Goal: Transaction & Acquisition: Purchase product/service

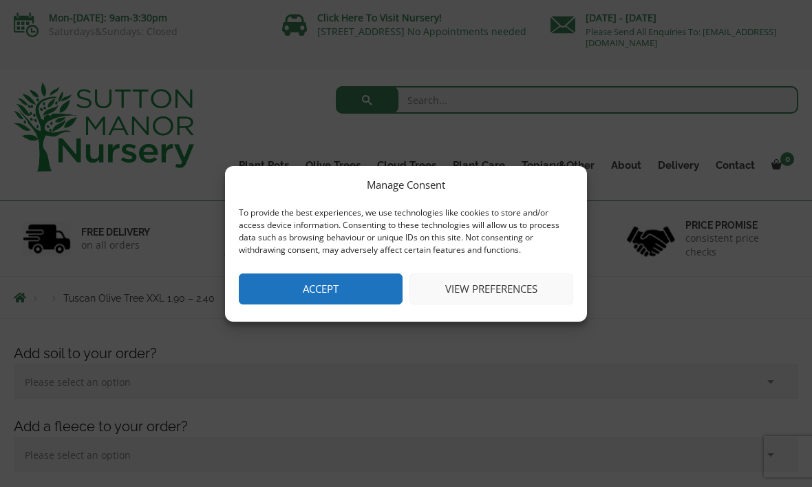
click at [350, 298] on button "Accept" at bounding box center [321, 288] width 164 height 31
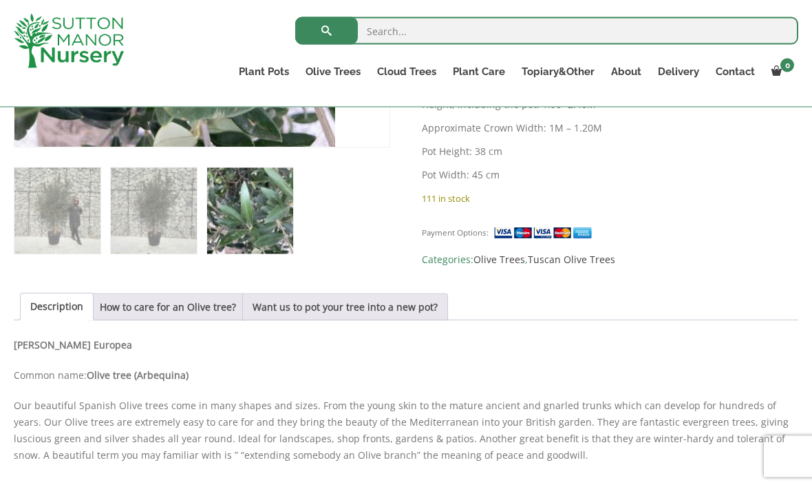
scroll to position [765, 0]
click at [407, 315] on link "Want us to pot your tree into a new pot?" at bounding box center [345, 306] width 185 height 26
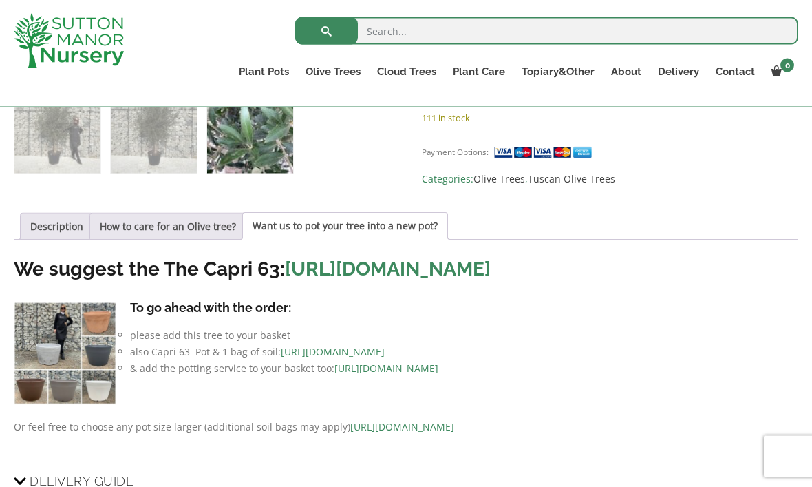
scroll to position [845, 0]
click at [38, 404] on img at bounding box center [65, 353] width 103 height 103
click at [61, 365] on img at bounding box center [65, 353] width 103 height 103
click at [65, 360] on img at bounding box center [65, 353] width 103 height 103
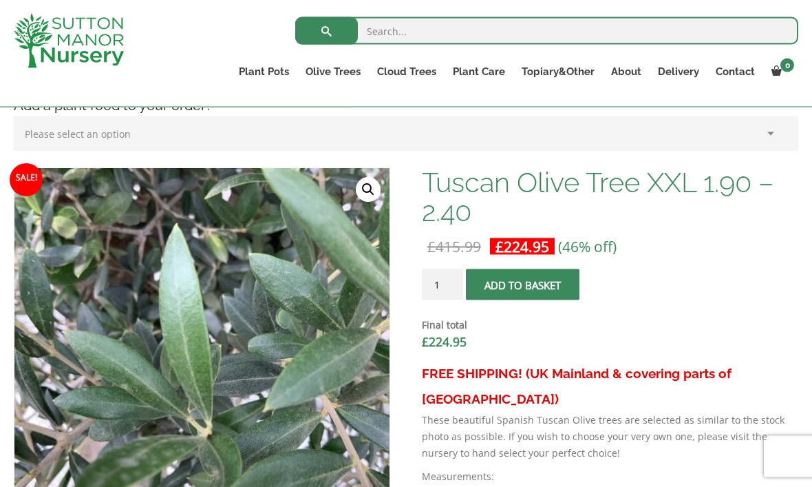
scroll to position [370, 0]
click at [523, 284] on span "submit" at bounding box center [523, 284] width 0 height 0
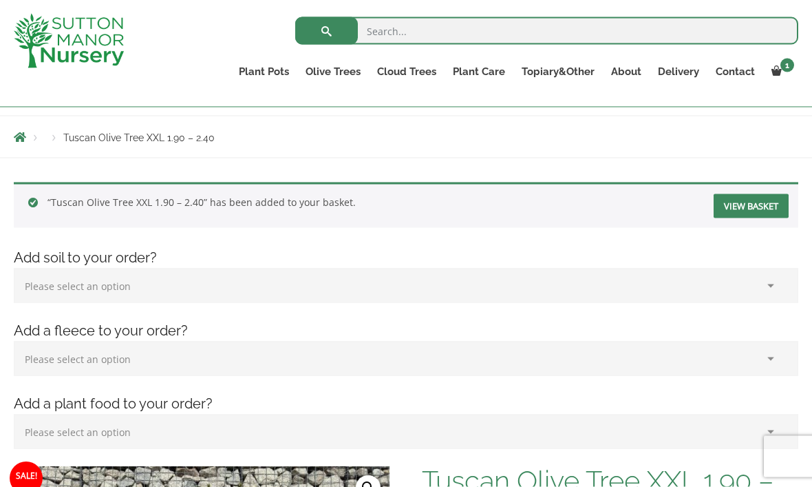
scroll to position [134, 0]
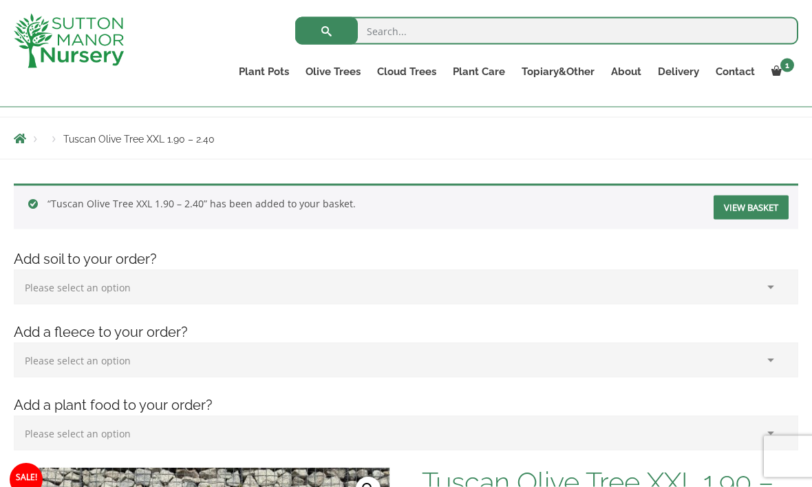
click at [406, 280] on select "Please select an option (x1) 75L Bag (£34.99) (x2) 75L Bag (£69.98) (x3) 75L Ba…" at bounding box center [406, 287] width 785 height 34
select select "(x1) 75L Bag_0"
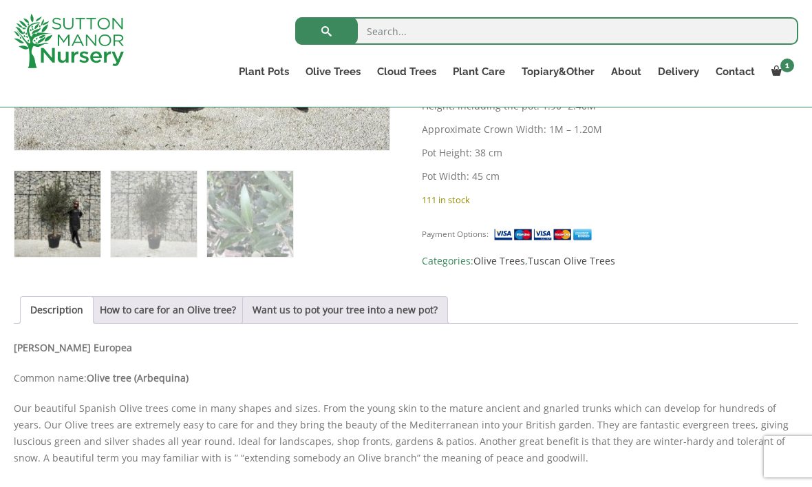
scroll to position [806, 0]
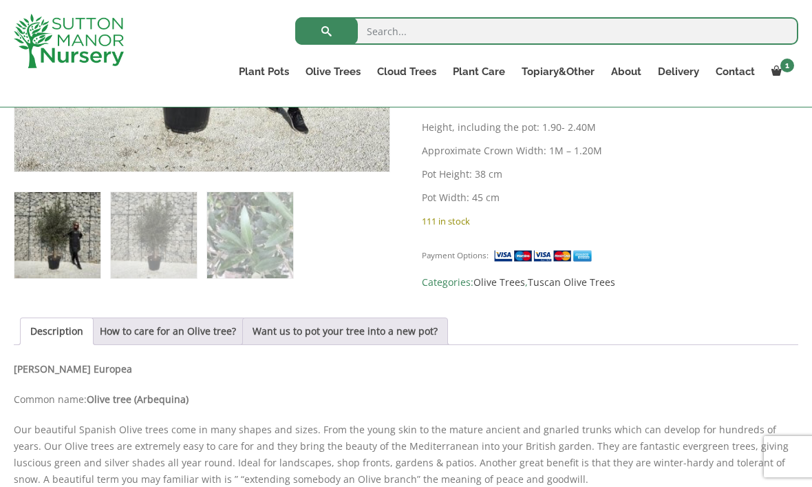
click at [435, 337] on link "Want us to pot your tree into a new pot?" at bounding box center [345, 331] width 185 height 26
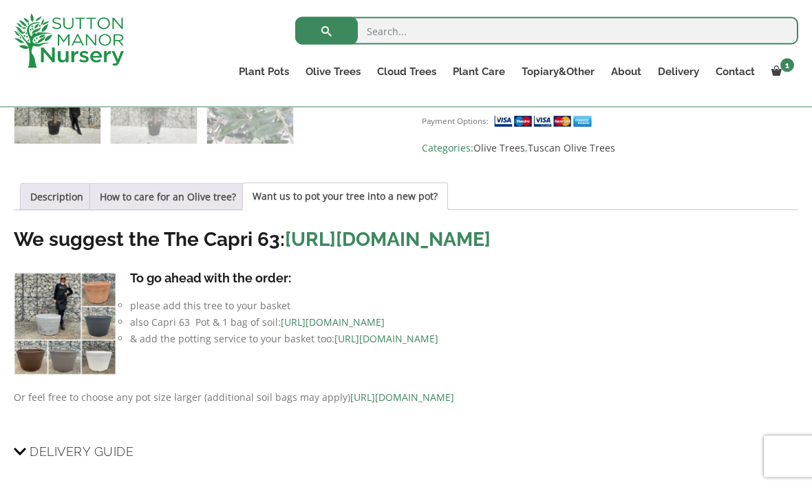
scroll to position [941, 0]
click at [491, 241] on link "[URL][DOMAIN_NAME]" at bounding box center [388, 238] width 206 height 23
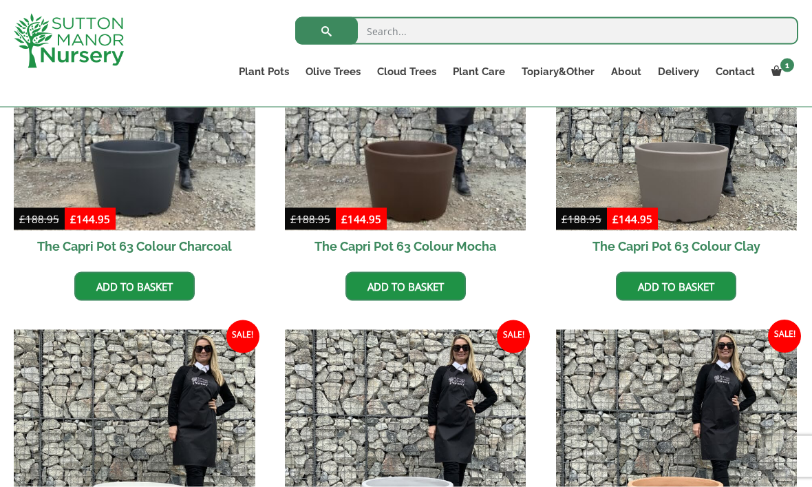
scroll to position [467, 0]
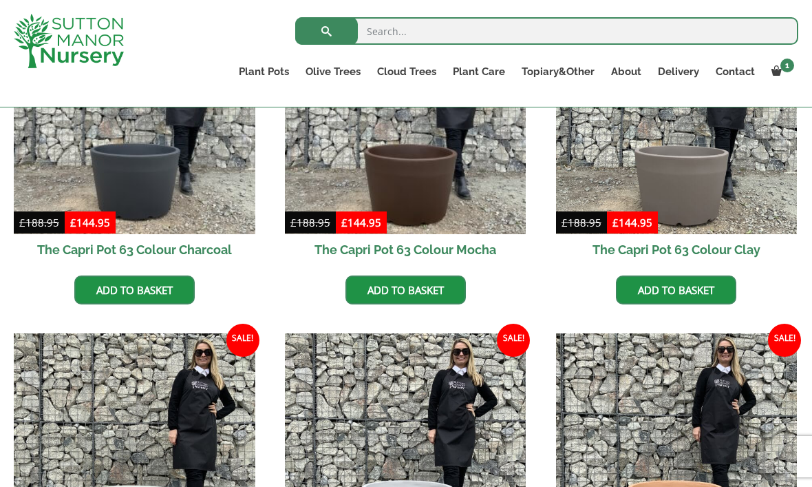
click at [178, 288] on link "Add to basket" at bounding box center [134, 289] width 120 height 29
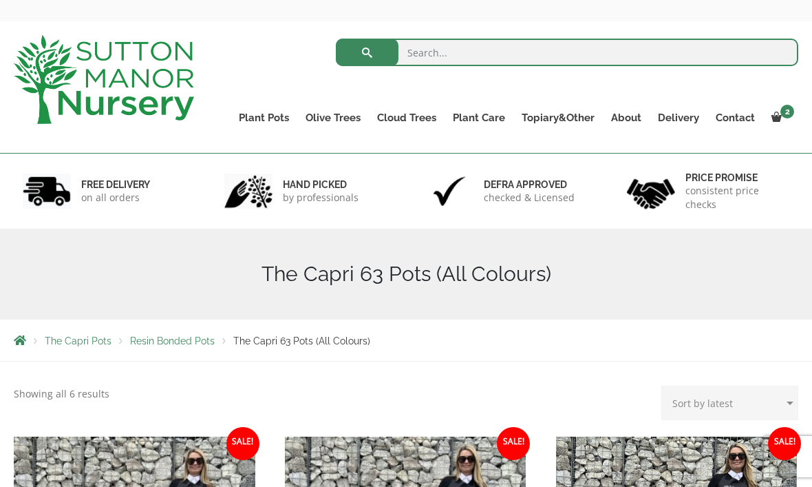
scroll to position [0, 0]
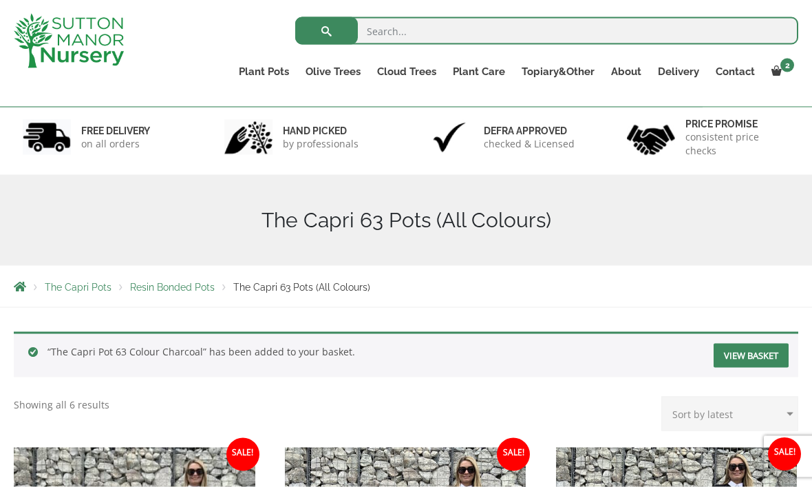
scroll to position [70, 0]
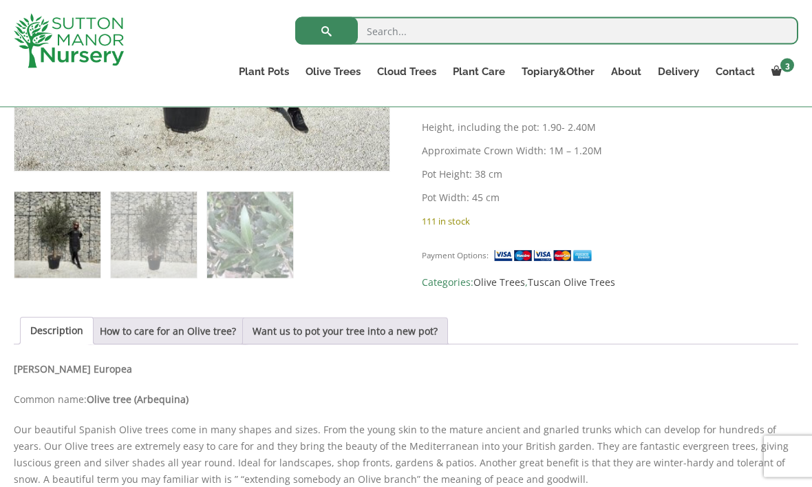
scroll to position [807, 0]
click at [388, 334] on link "Want us to pot your tree into a new pot?" at bounding box center [345, 330] width 185 height 26
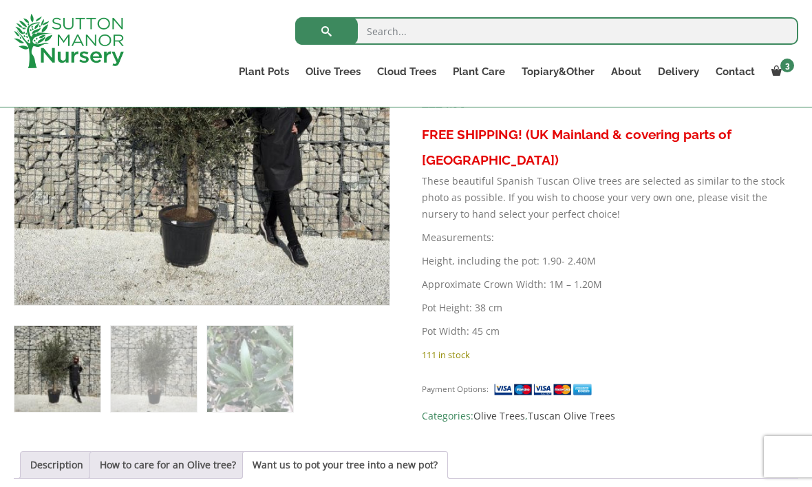
scroll to position [670, 0]
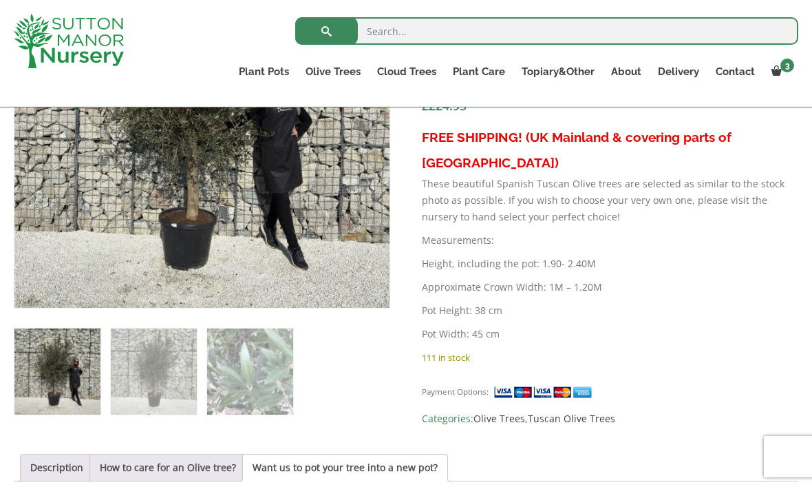
click at [0, 0] on link "View cart" at bounding box center [0, 0] width 0 height 0
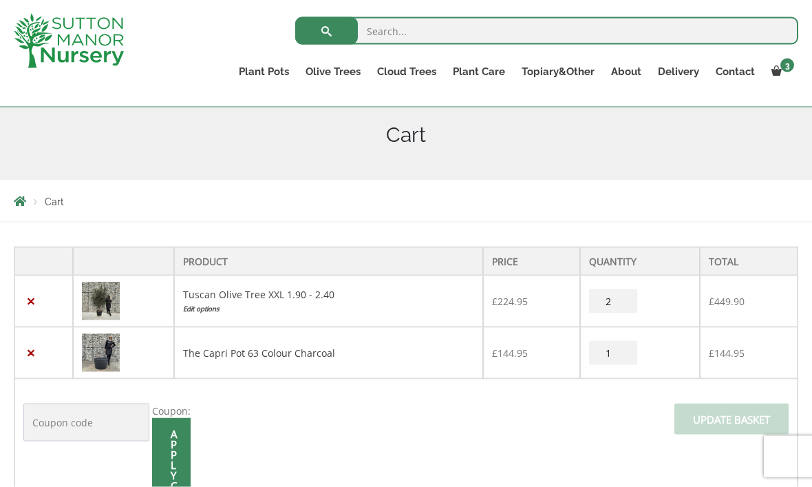
scroll to position [164, 0]
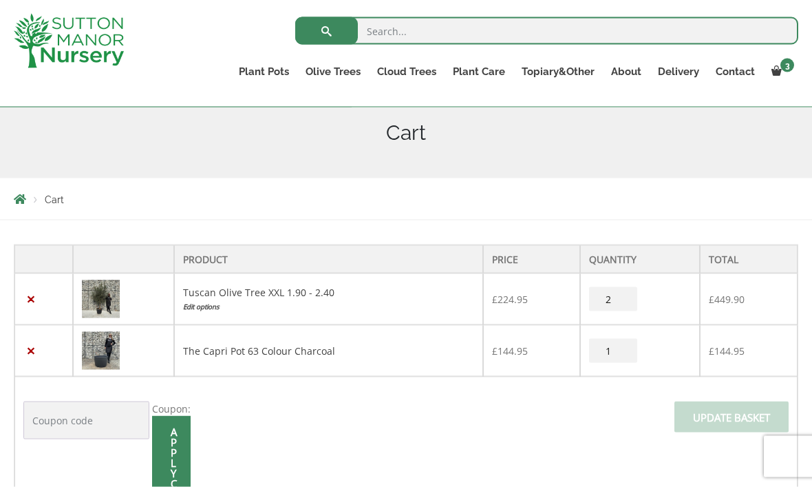
click at [611, 299] on input "2" at bounding box center [613, 299] width 48 height 24
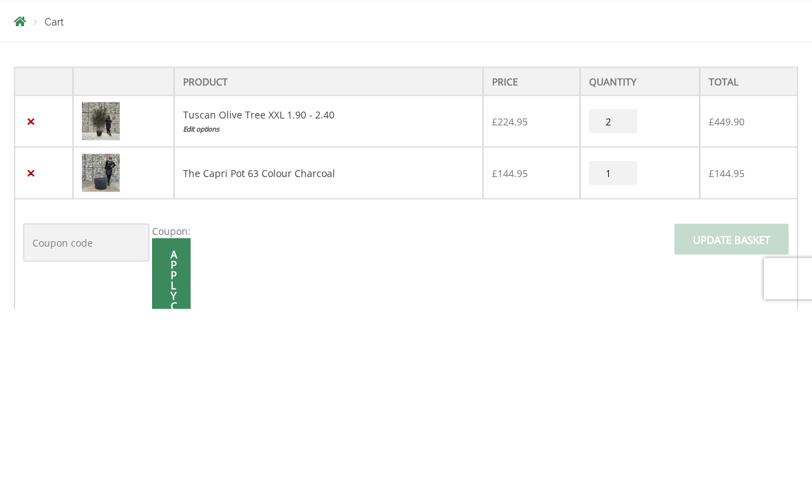
click at [644, 287] on div "Tuscan Olive Tree XXL 1.90 - 2.40 quantity 2" at bounding box center [640, 299] width 102 height 24
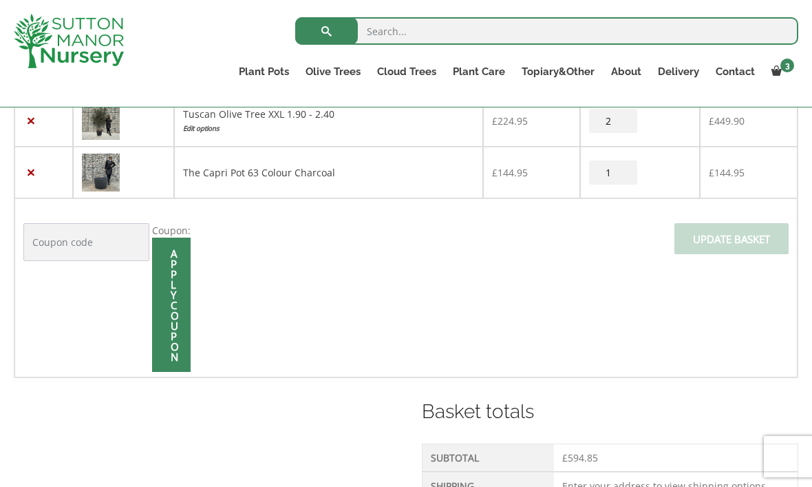
click at [633, 120] on input "2" at bounding box center [613, 121] width 48 height 24
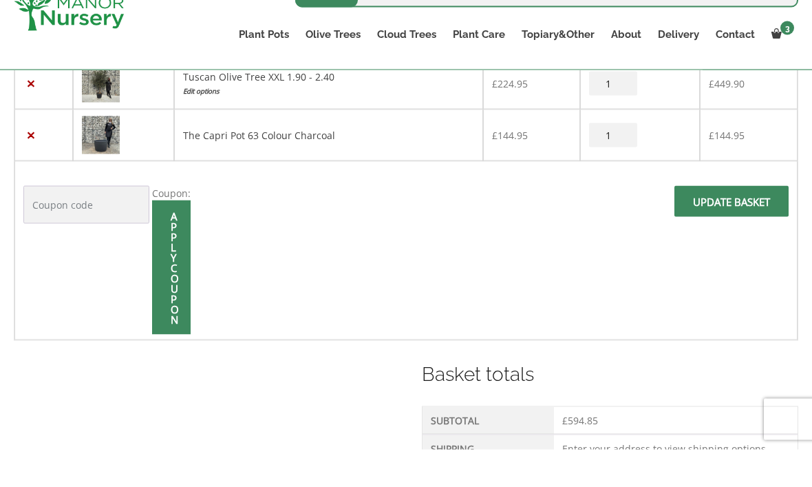
type input "1"
click at [757, 223] on input "Update basket" at bounding box center [732, 238] width 114 height 31
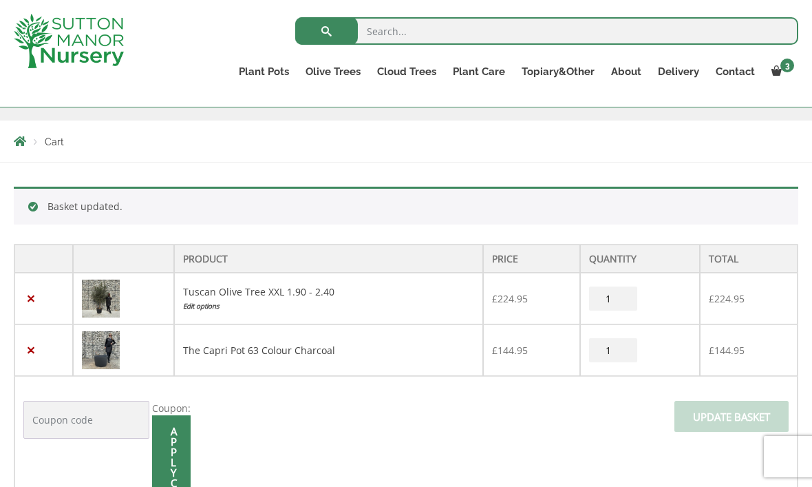
scroll to position [211, 0]
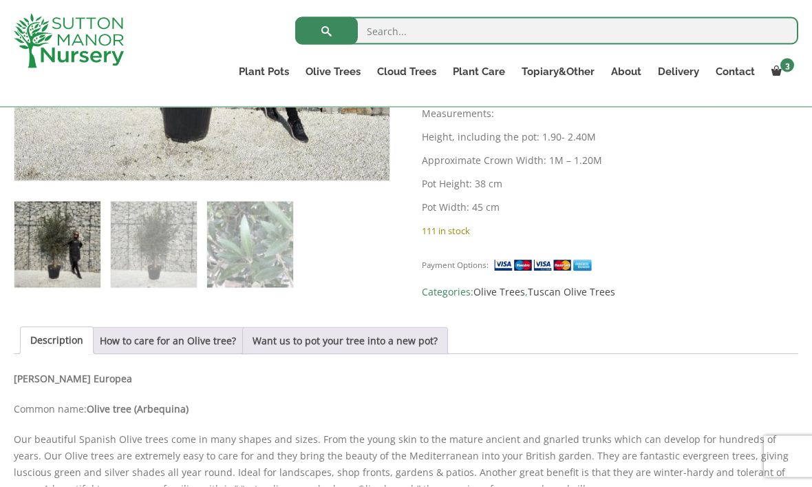
scroll to position [789, 0]
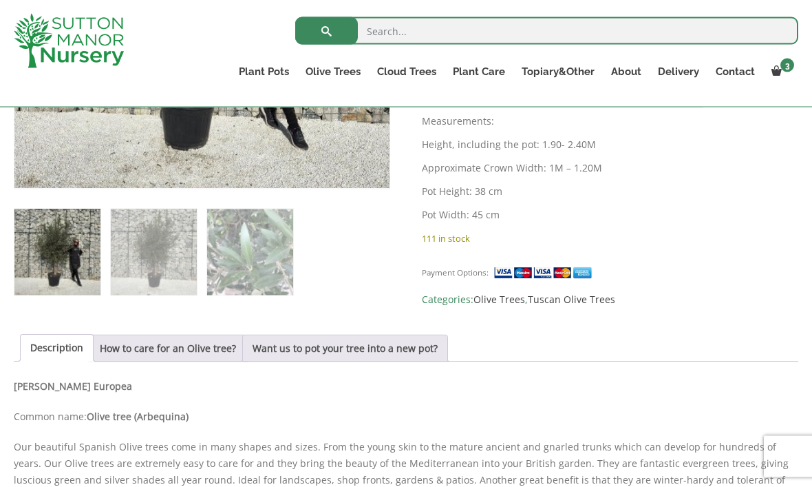
click at [393, 353] on link "Want us to pot your tree into a new pot?" at bounding box center [345, 348] width 185 height 26
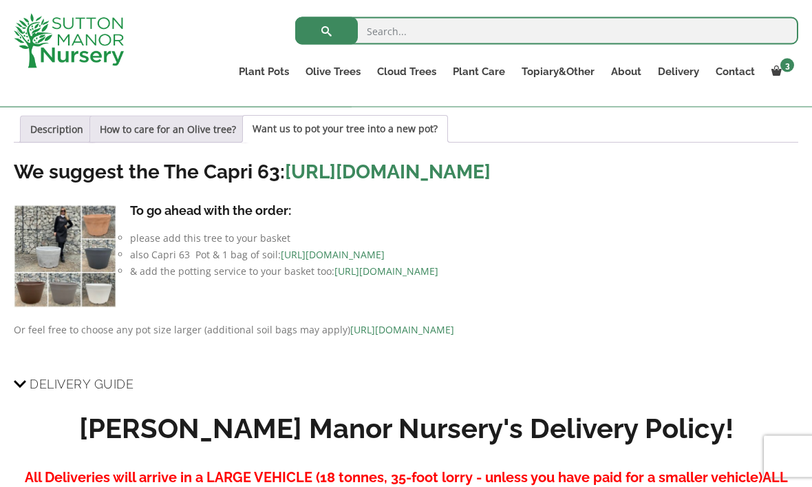
scroll to position [1009, 0]
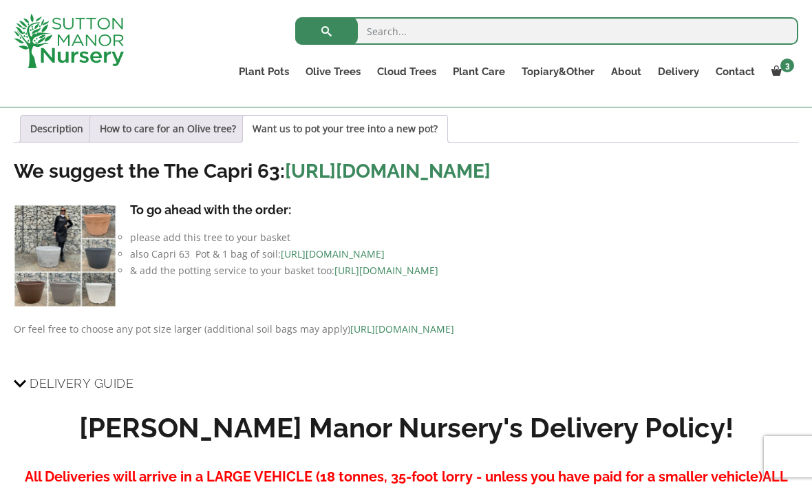
click at [439, 277] on link "https://www.suttonmanornursery.co.uk/plant-care-products/potting-your-tree-addi…" at bounding box center [387, 270] width 104 height 13
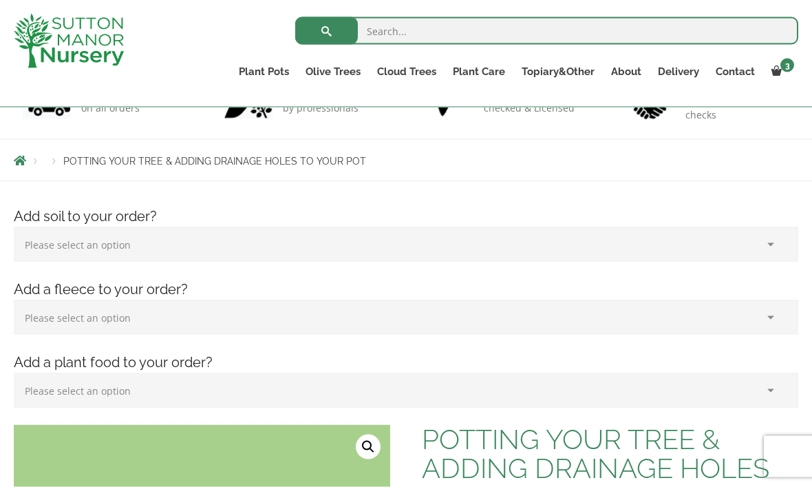
click at [417, 246] on select "Please select an option (x1) 75L Bag (£34.99) (x2) 75L Bag (£69.98) (x3) 75L Ba…" at bounding box center [406, 244] width 785 height 34
select select "(x1) 75L Bag_0"
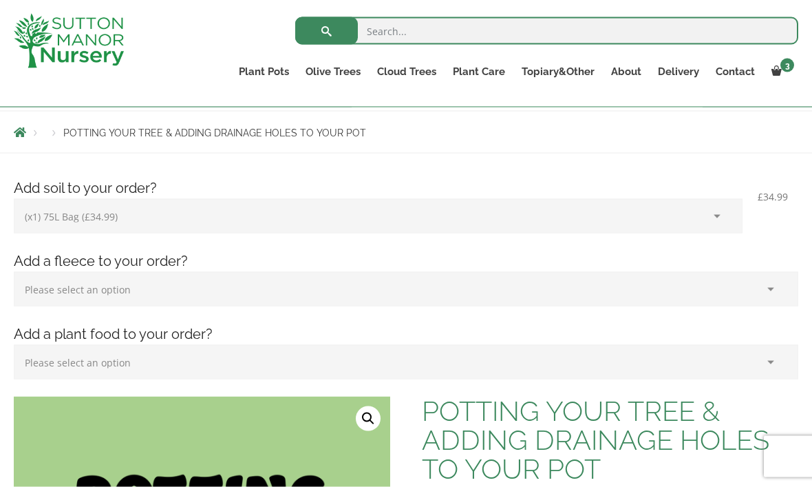
scroll to position [142, 0]
click at [369, 291] on select "Please select an option (x1) Horticultural Fleece (£24.95)" at bounding box center [406, 288] width 785 height 34
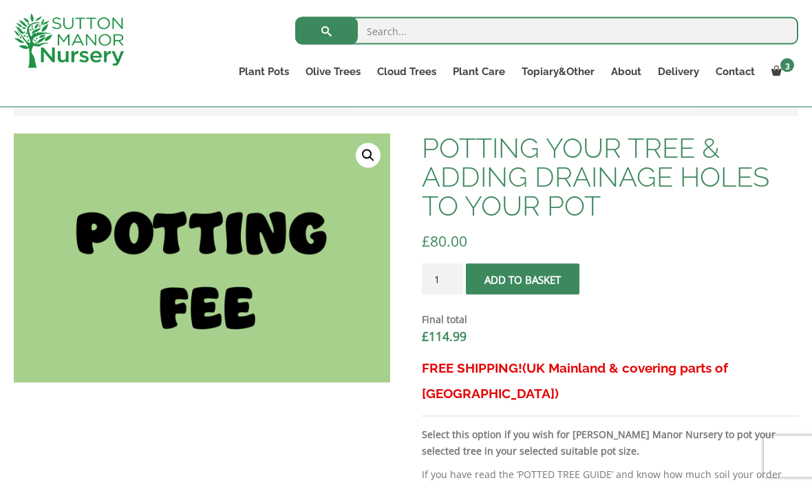
scroll to position [404, 0]
click at [523, 279] on span "submit" at bounding box center [523, 279] width 0 height 0
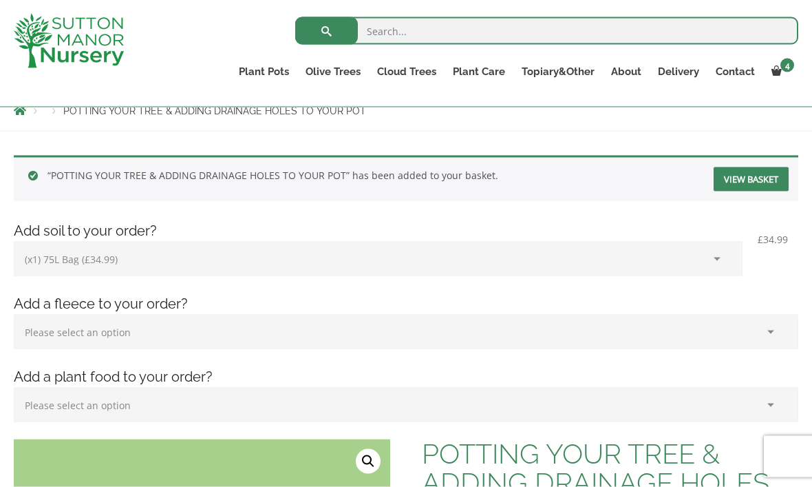
scroll to position [163, 0]
click at [742, 176] on link "View basket" at bounding box center [751, 179] width 75 height 24
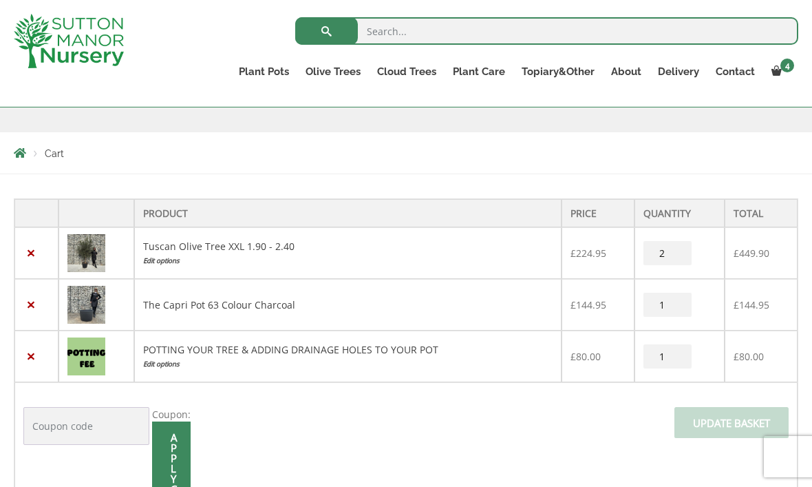
scroll to position [209, 0]
click at [175, 265] on link "Edit options" at bounding box center [347, 261] width 409 height 14
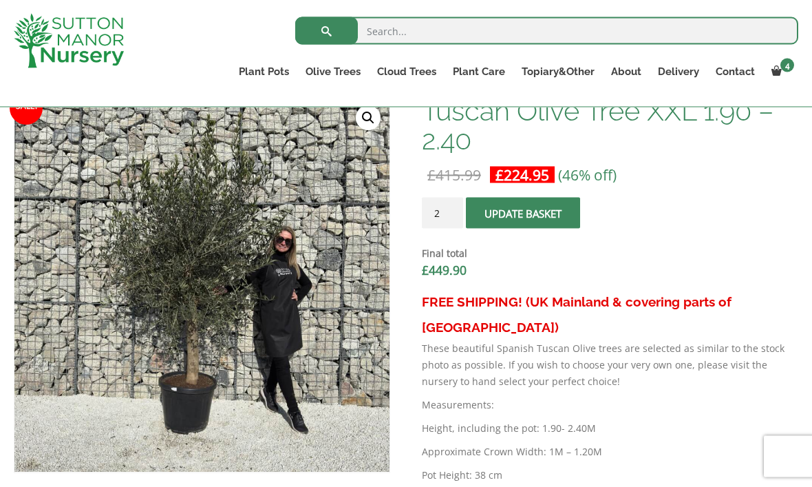
scroll to position [477, 0]
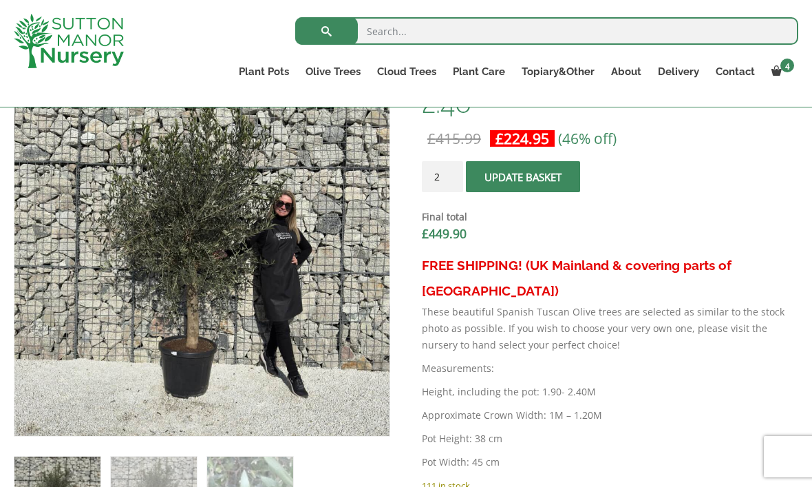
click at [448, 184] on input "2" at bounding box center [442, 176] width 41 height 31
type input "1"
click at [543, 187] on button "Update basket" at bounding box center [523, 176] width 114 height 31
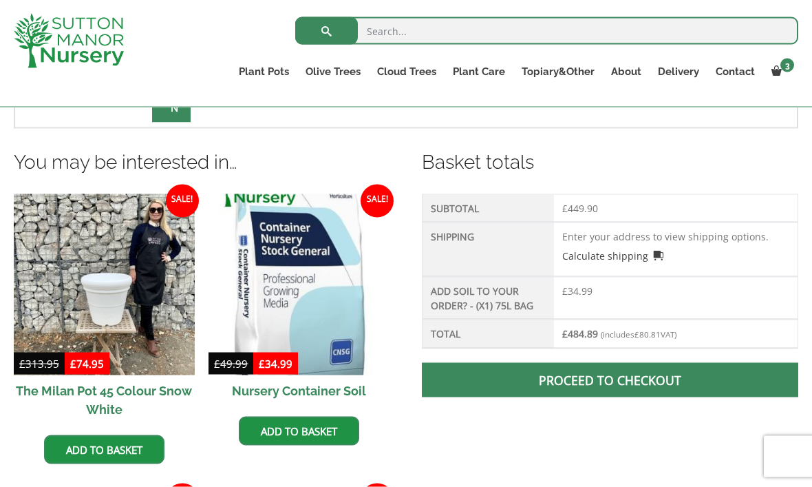
scroll to position [708, 0]
click at [627, 262] on link "Calculate shipping" at bounding box center [613, 255] width 102 height 14
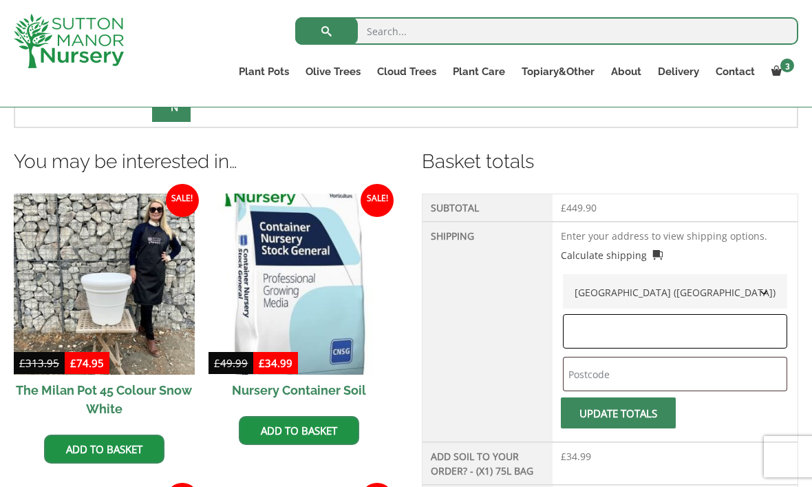
click at [602, 333] on input "text" at bounding box center [675, 331] width 224 height 34
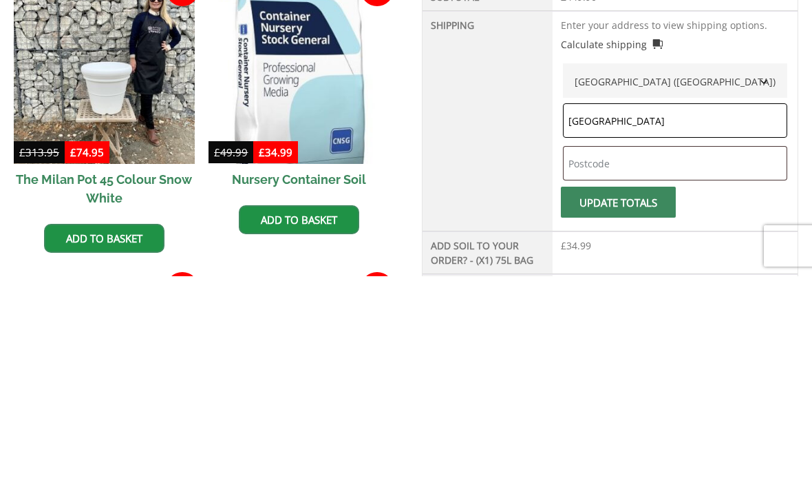
type input "Gloucestershire"
click at [644, 357] on input "text" at bounding box center [675, 374] width 224 height 34
type input "Gl88rf"
click at [624, 397] on button "Update totals" at bounding box center [618, 412] width 115 height 31
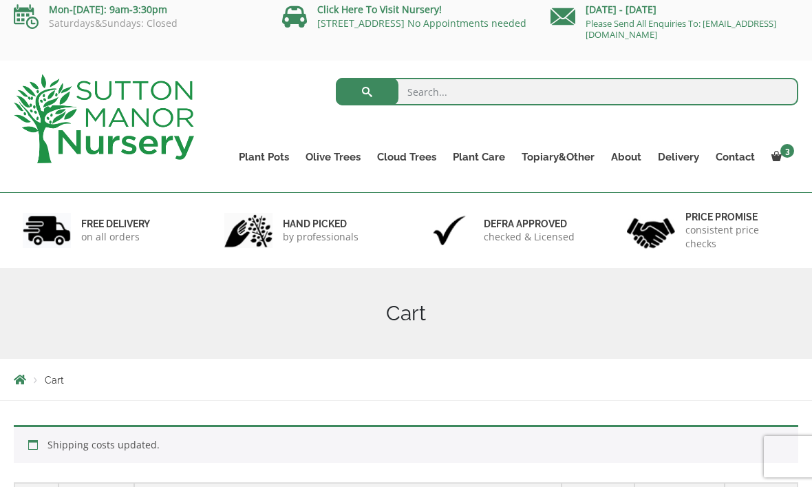
scroll to position [11, 0]
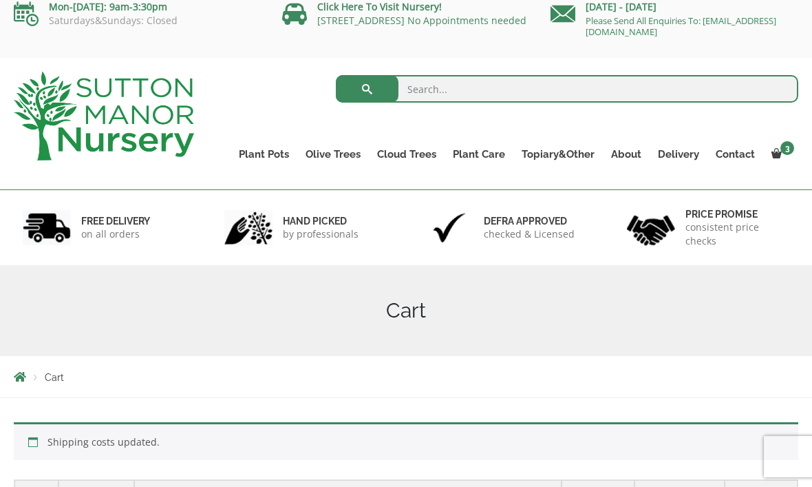
click at [359, 156] on link "Olive Trees" at bounding box center [333, 154] width 72 height 19
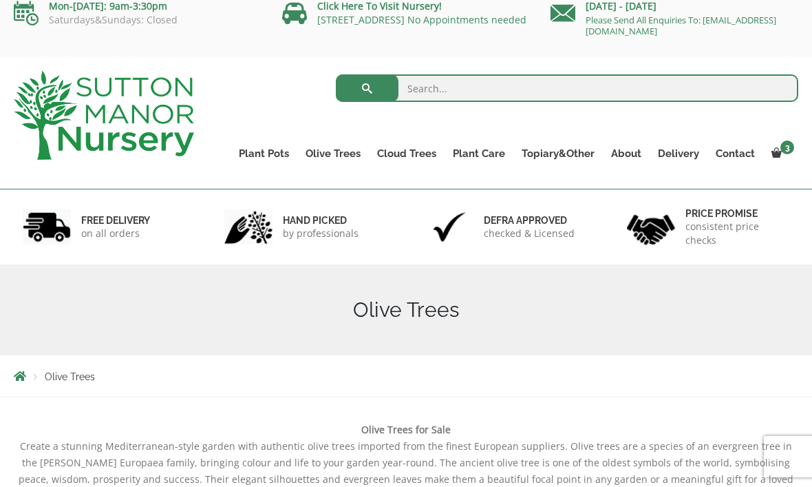
scroll to position [12, 0]
click at [0, 0] on ul "Gnarled Olive Trees (Bella Range) Gnarled Olive Trees (Grande Range) Plateau Ol…" at bounding box center [0, 0] width 0 height 0
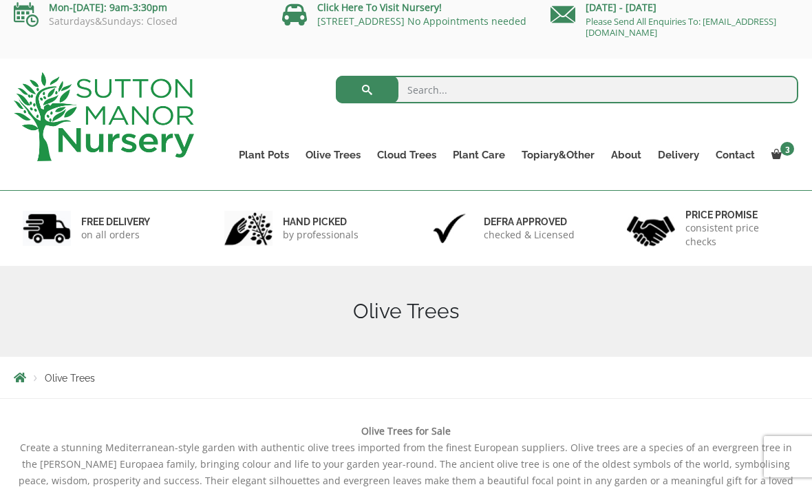
scroll to position [0, 0]
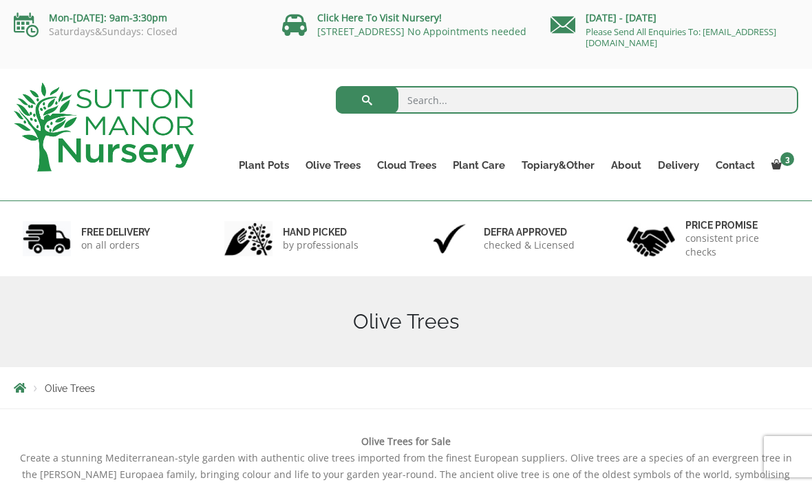
click at [423, 325] on h1 "Olive Trees" at bounding box center [406, 321] width 785 height 25
click at [422, 324] on h1 "Olive Trees" at bounding box center [406, 321] width 785 height 25
click at [0, 0] on ul "Gnarled Olive Trees (Bella Range) Gnarled Olive Trees (Grande Range) Plateau Ol…" at bounding box center [0, 0] width 0 height 0
click at [0, 0] on link "Gnarled Olive Trees (Bella Range)" at bounding box center [0, 0] width 0 height 0
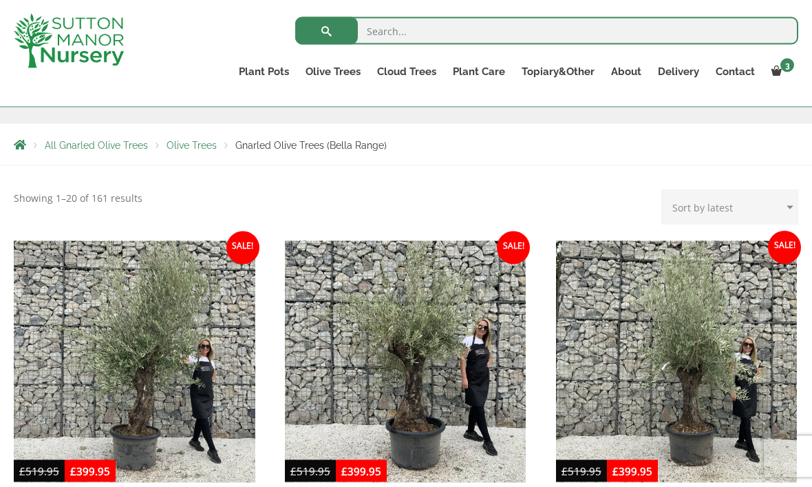
scroll to position [219, 0]
click at [0, 0] on link "Gnarled Olive Trees (Grande Range)" at bounding box center [0, 0] width 0 height 0
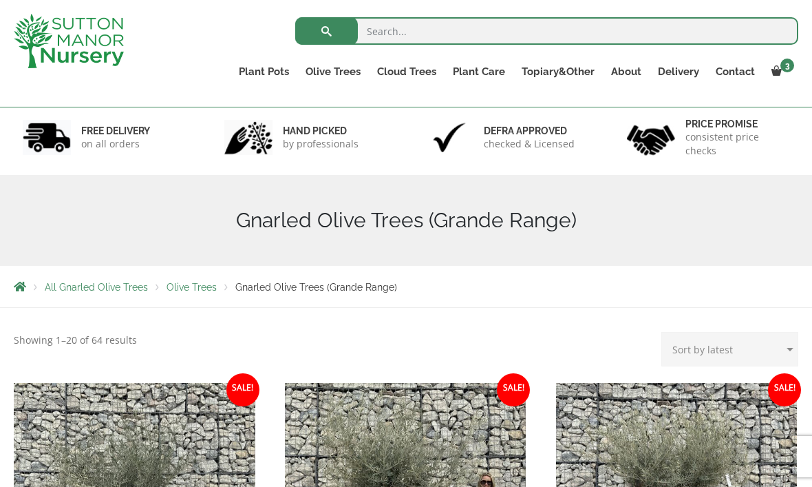
scroll to position [67, 0]
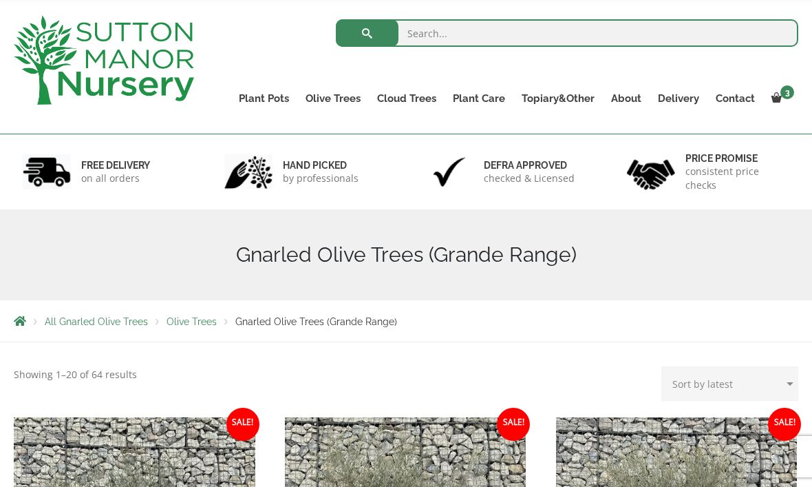
click at [0, 0] on link "Plateau Olive Trees (Mesa Range)" at bounding box center [0, 0] width 0 height 0
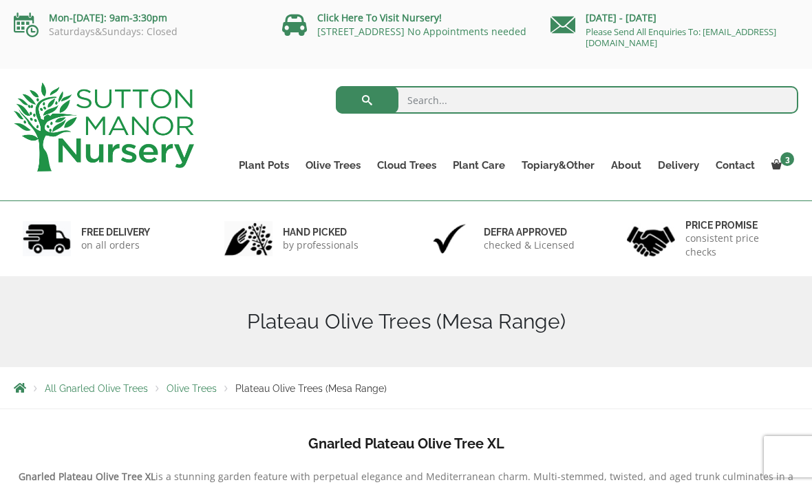
click at [0, 0] on link "Multi Stem Olives (Arcadia Range)" at bounding box center [0, 0] width 0 height 0
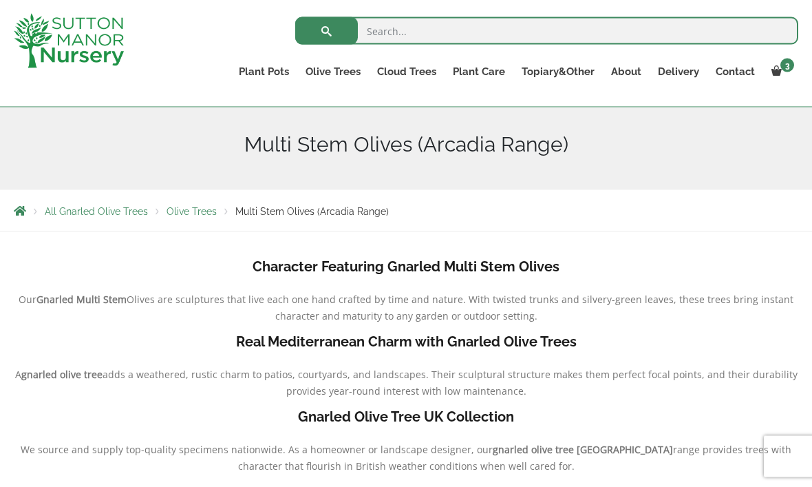
scroll to position [132, 0]
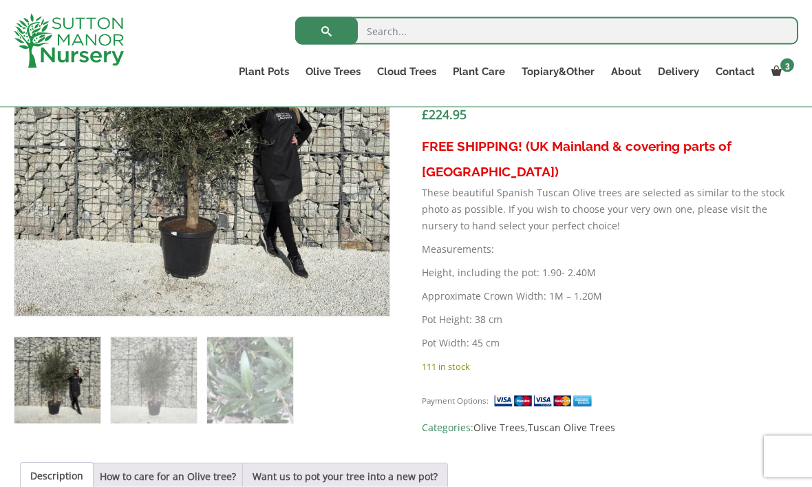
scroll to position [594, 0]
